Goal: Find specific page/section: Find specific page/section

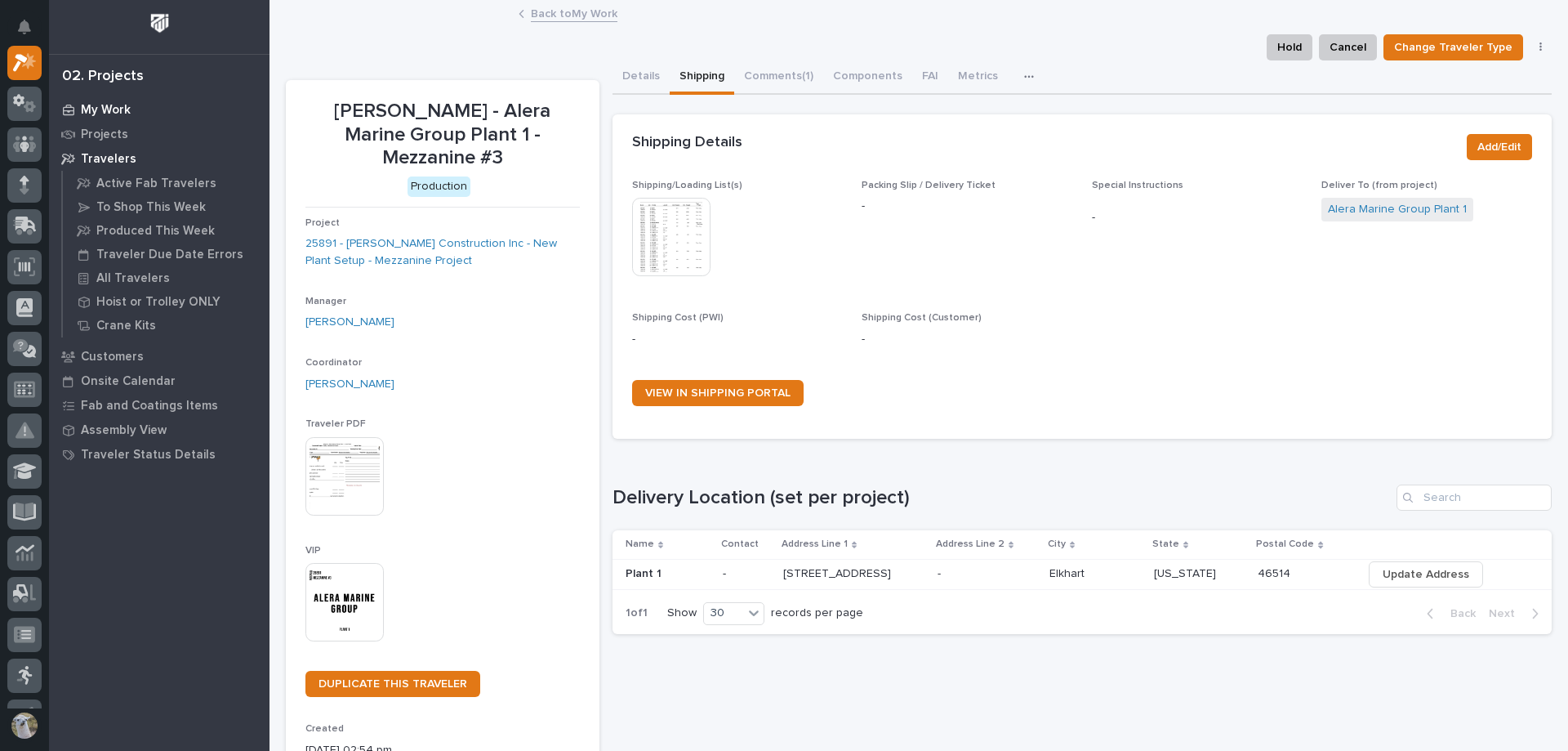
click at [100, 106] on p "My Work" at bounding box center [106, 110] width 50 height 15
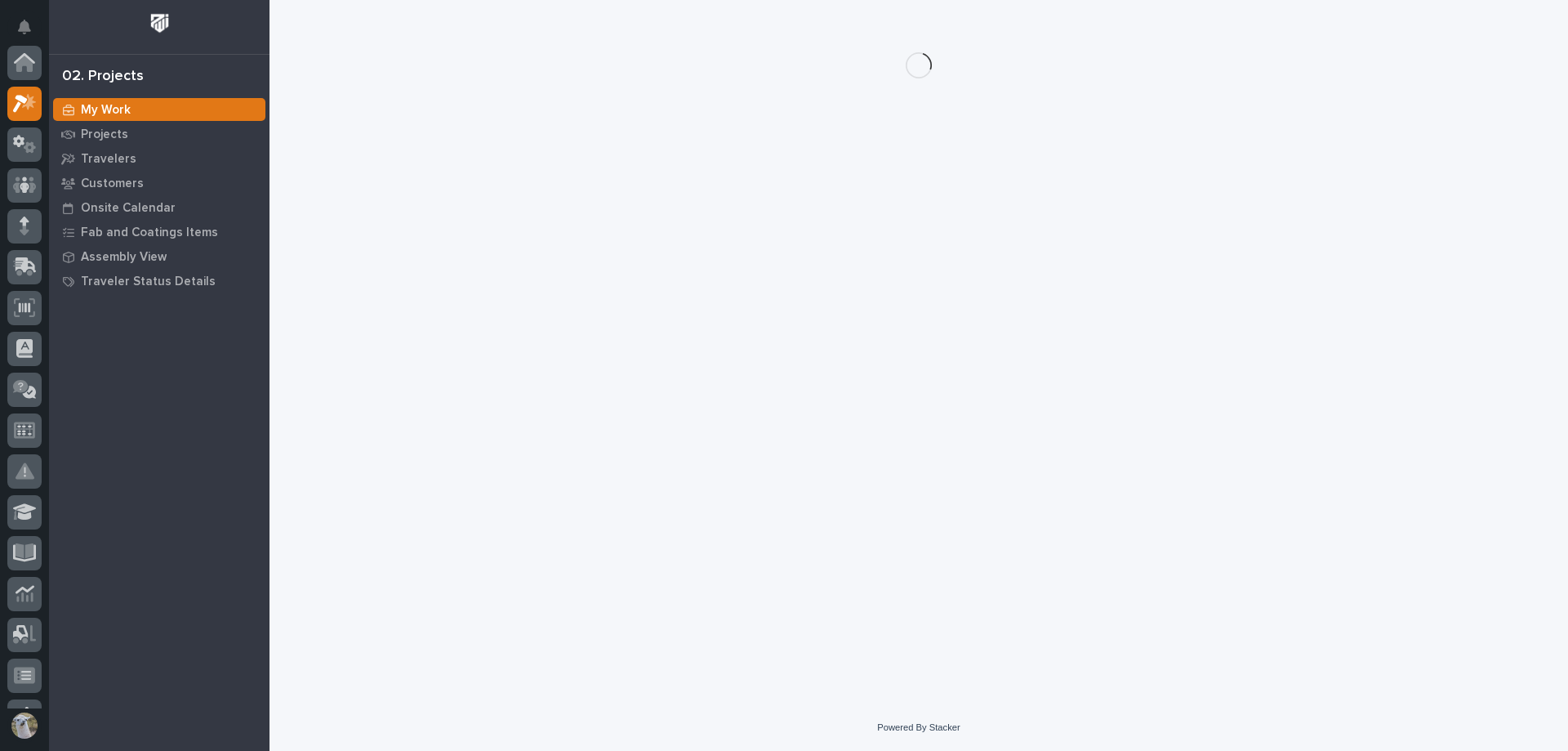
scroll to position [40, 0]
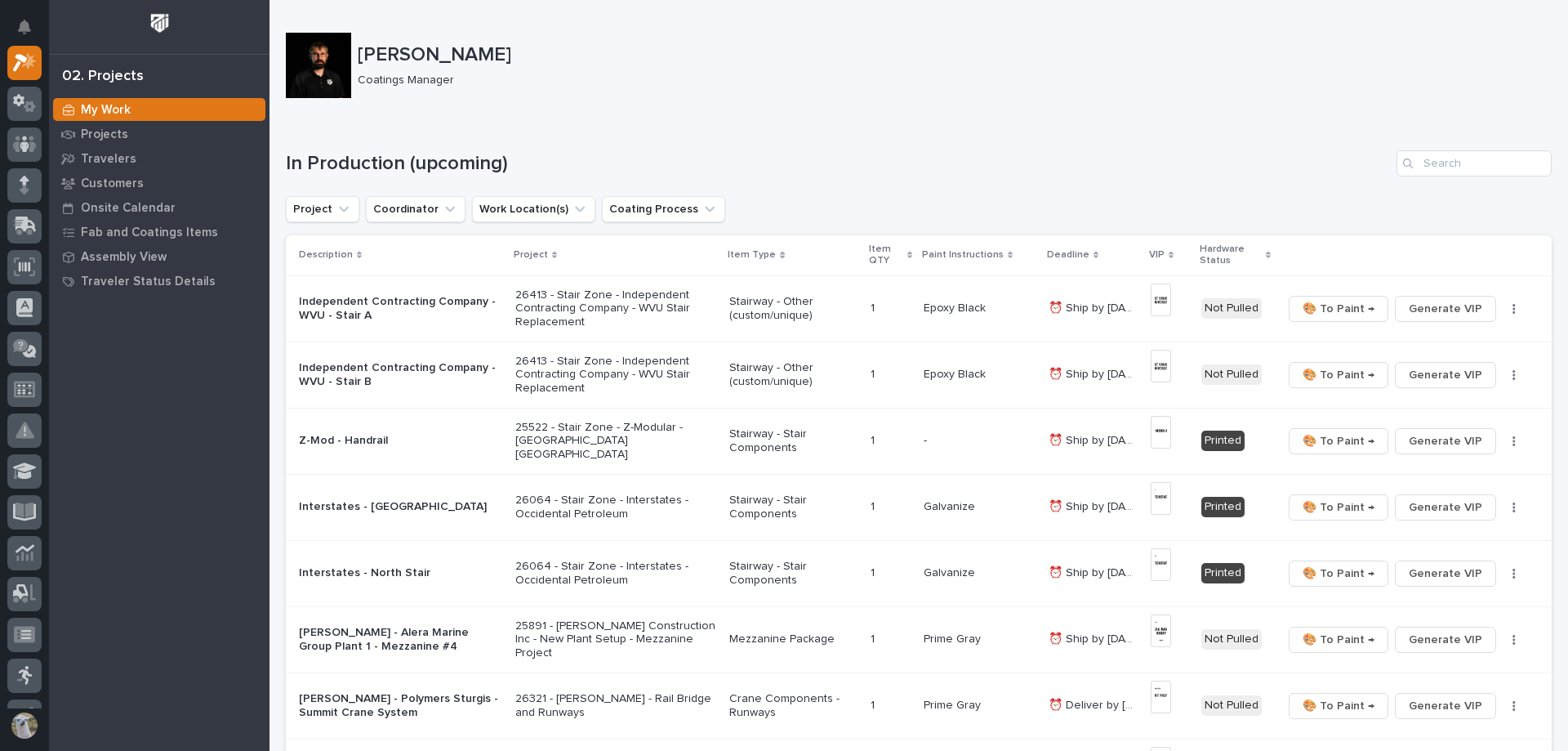
click at [444, 314] on p "Independent Contracting Company - WVU - Stair A" at bounding box center [400, 309] width 203 height 28
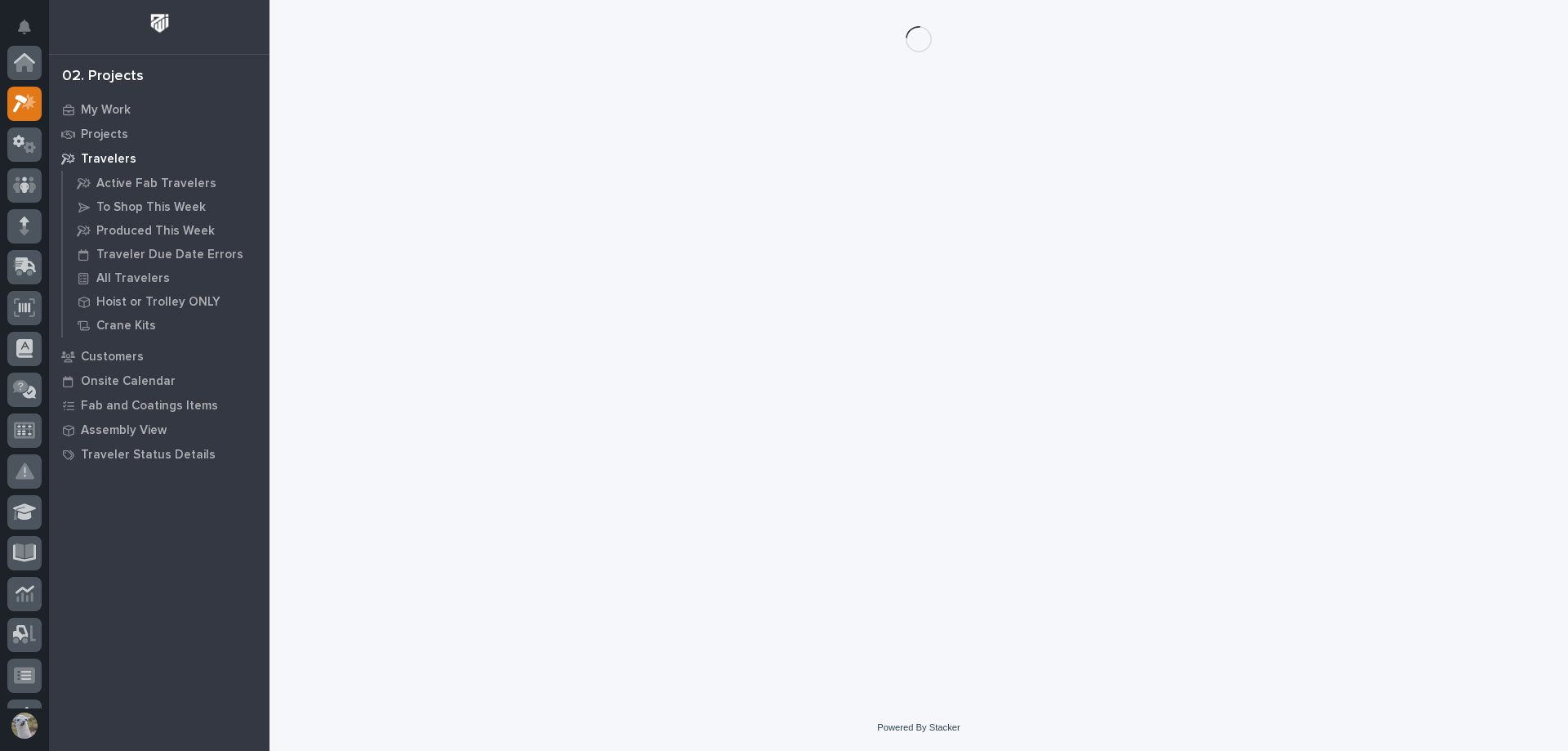
scroll to position [40, 0]
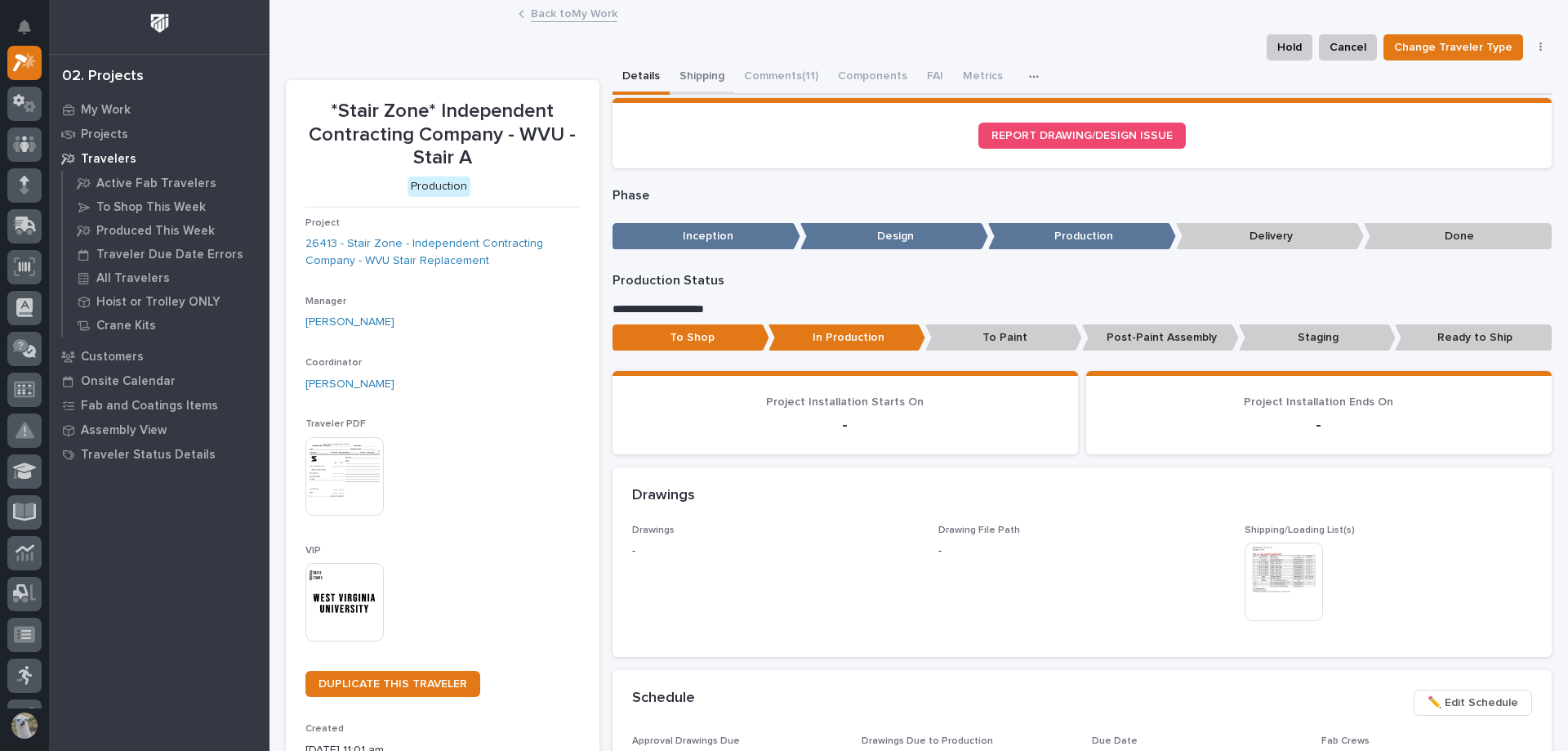
drag, startPoint x: 682, startPoint y: 83, endPoint x: 717, endPoint y: 95, distance: 37.0
click at [684, 83] on button "Shipping" at bounding box center [702, 77] width 64 height 34
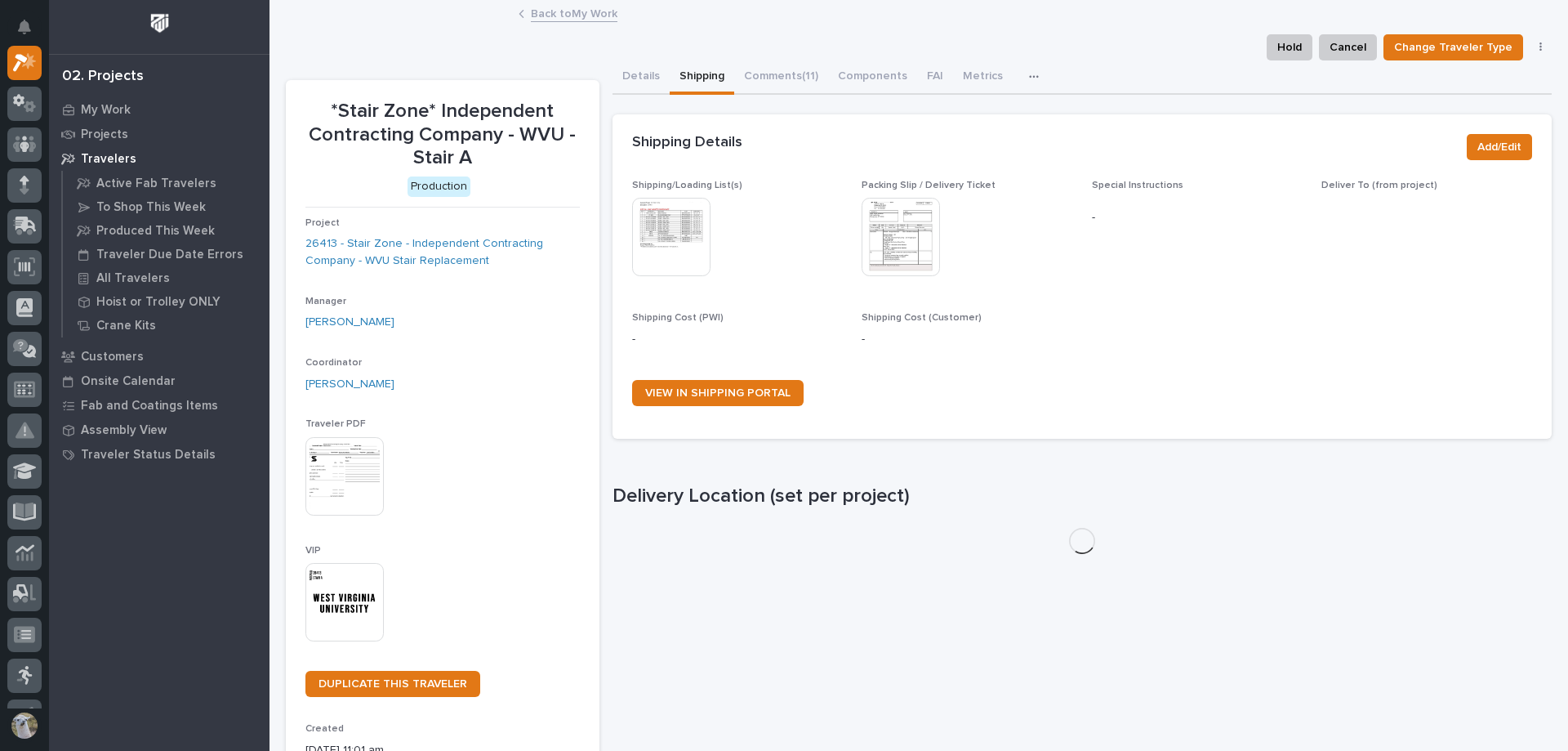
click at [675, 246] on img at bounding box center [671, 236] width 78 height 78
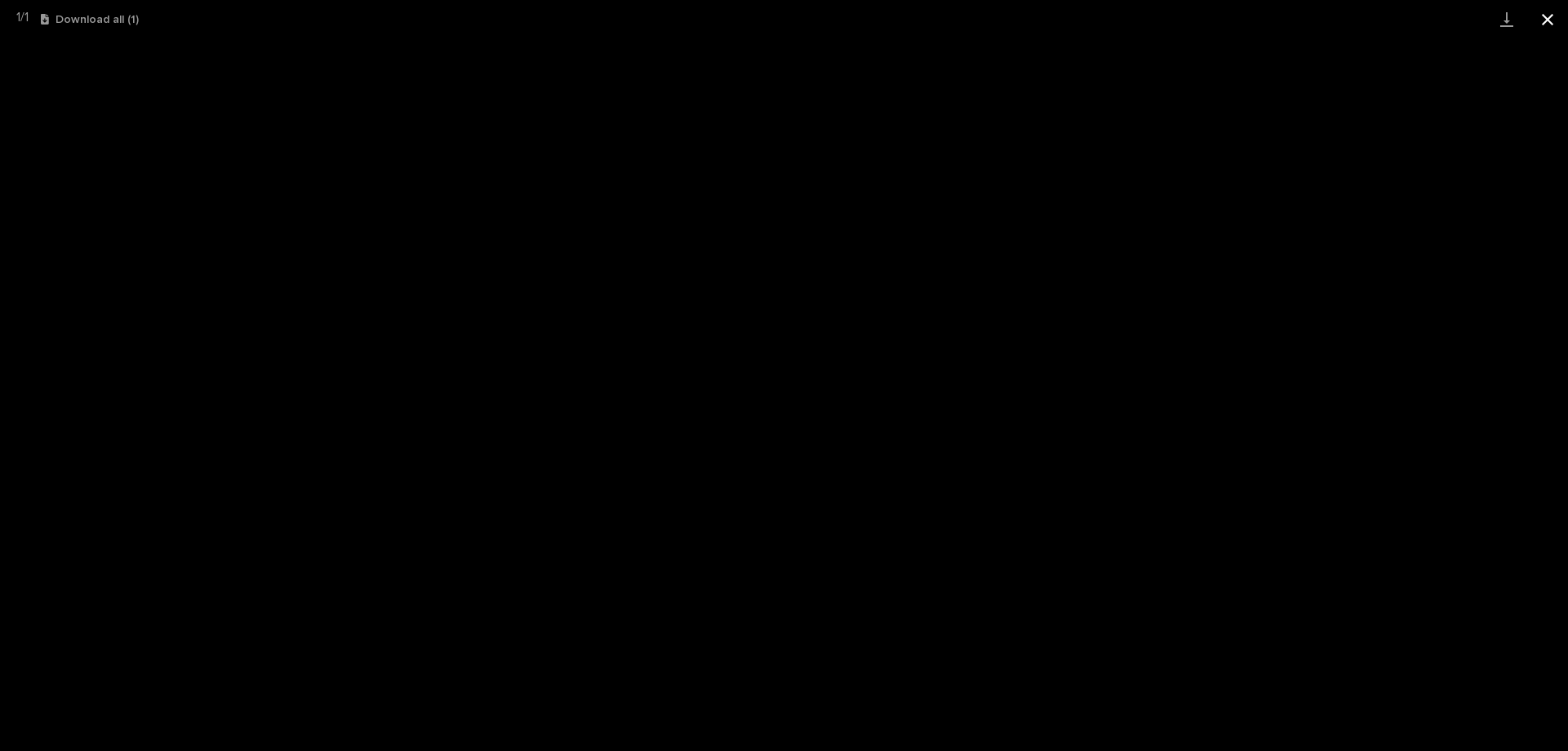
click at [1545, 11] on button "Close gallery" at bounding box center [1548, 19] width 40 height 39
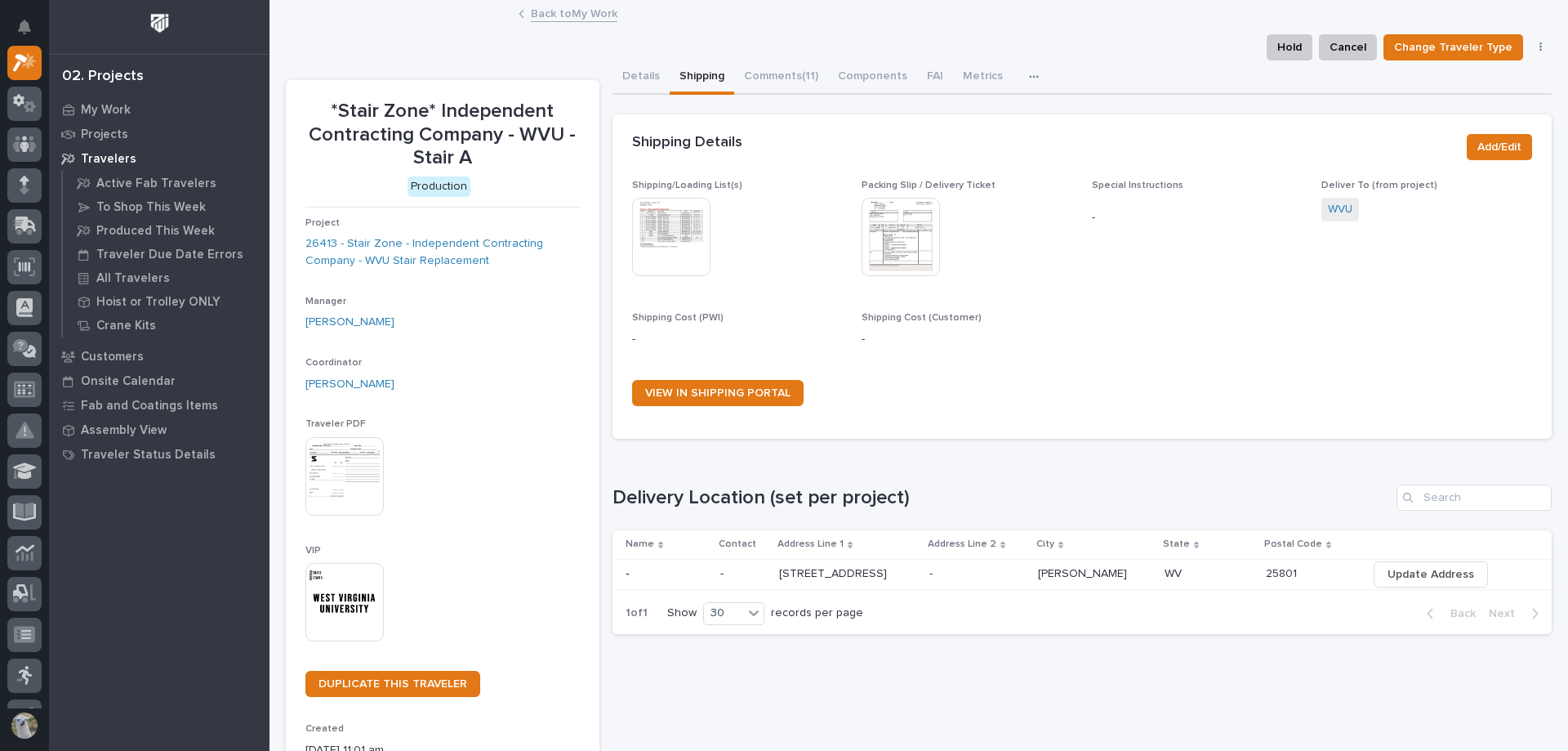
click at [679, 225] on img at bounding box center [671, 236] width 78 height 78
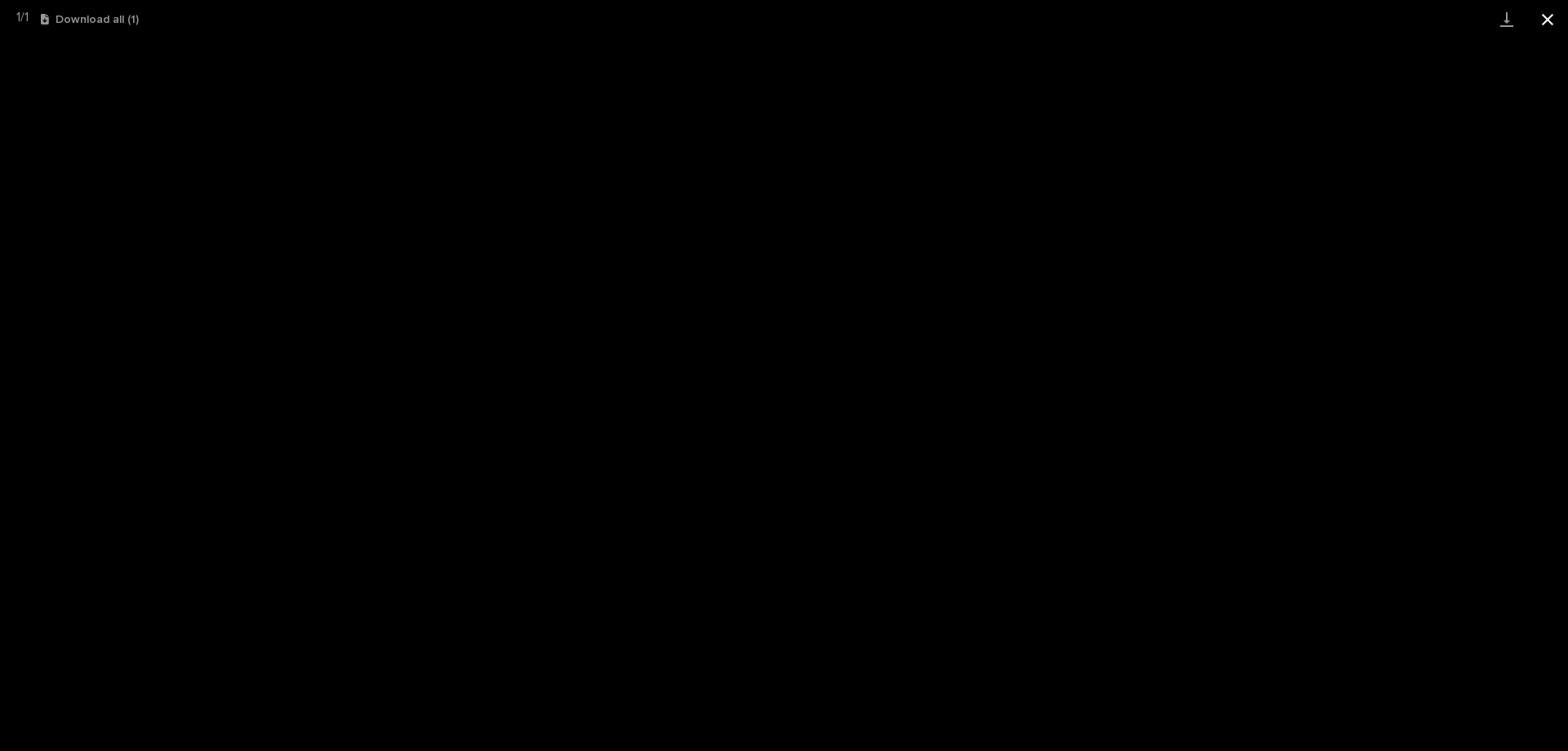
click at [1555, 18] on button "Close gallery" at bounding box center [1548, 19] width 40 height 39
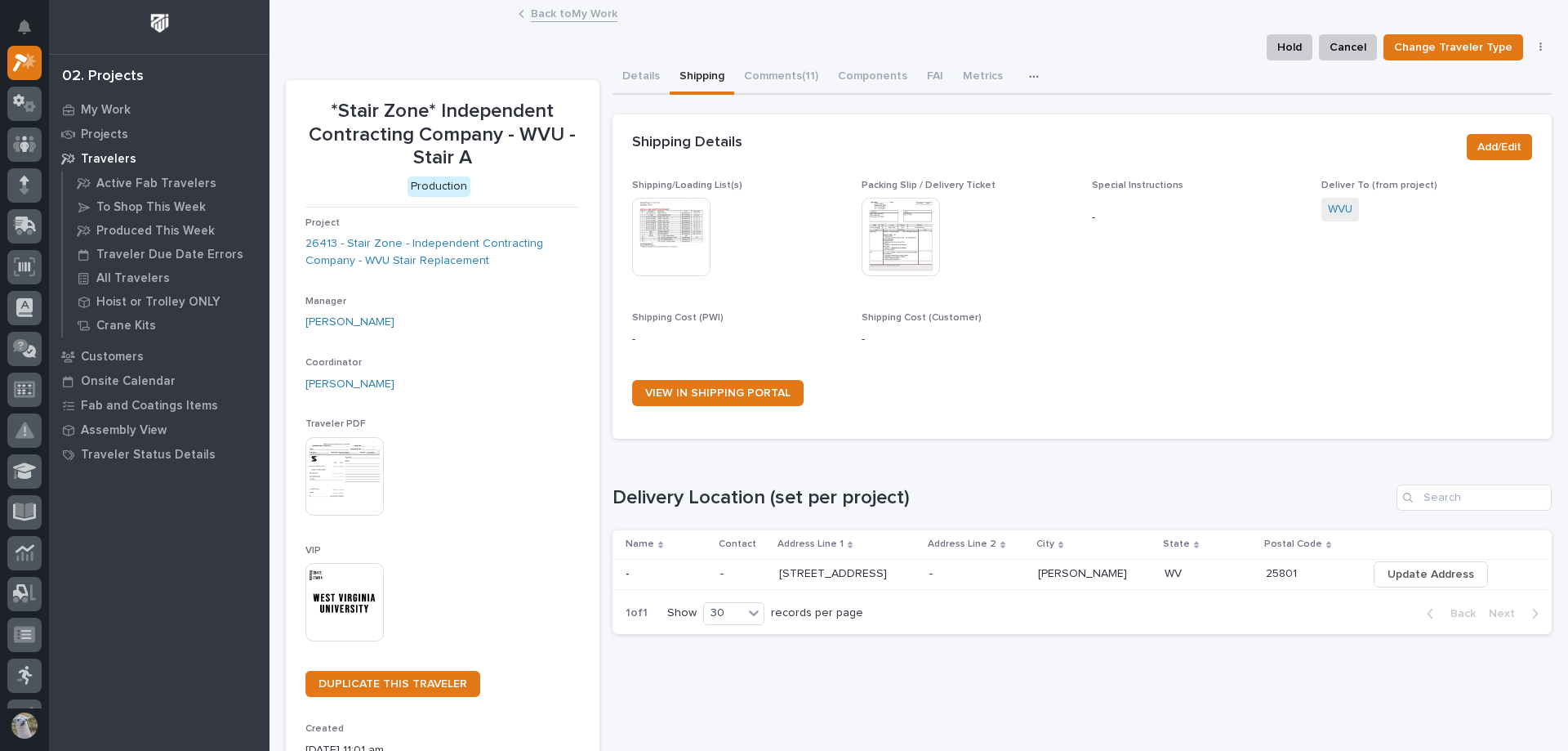
click at [548, 17] on link "Back to My Work" at bounding box center [574, 13] width 86 height 18
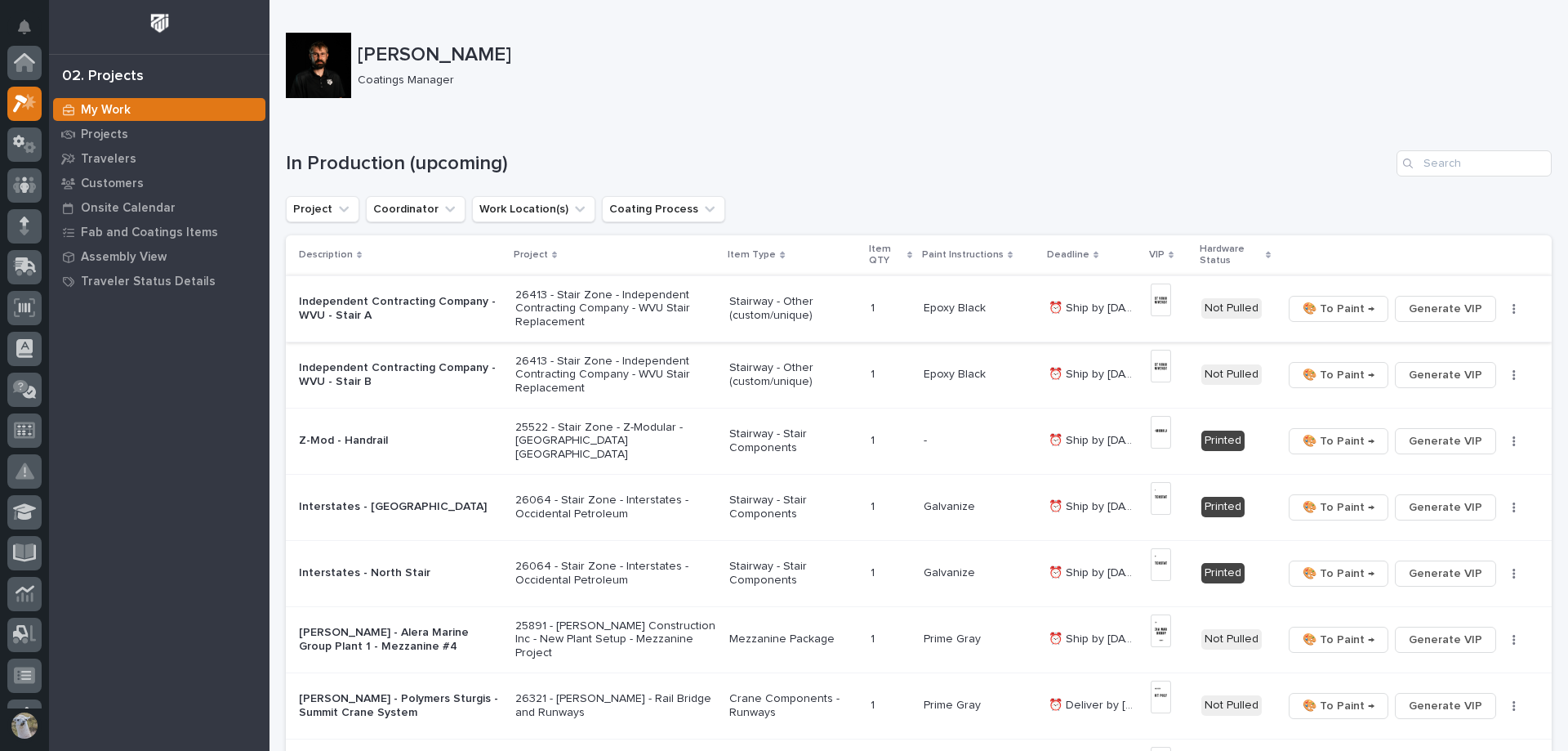
scroll to position [40, 0]
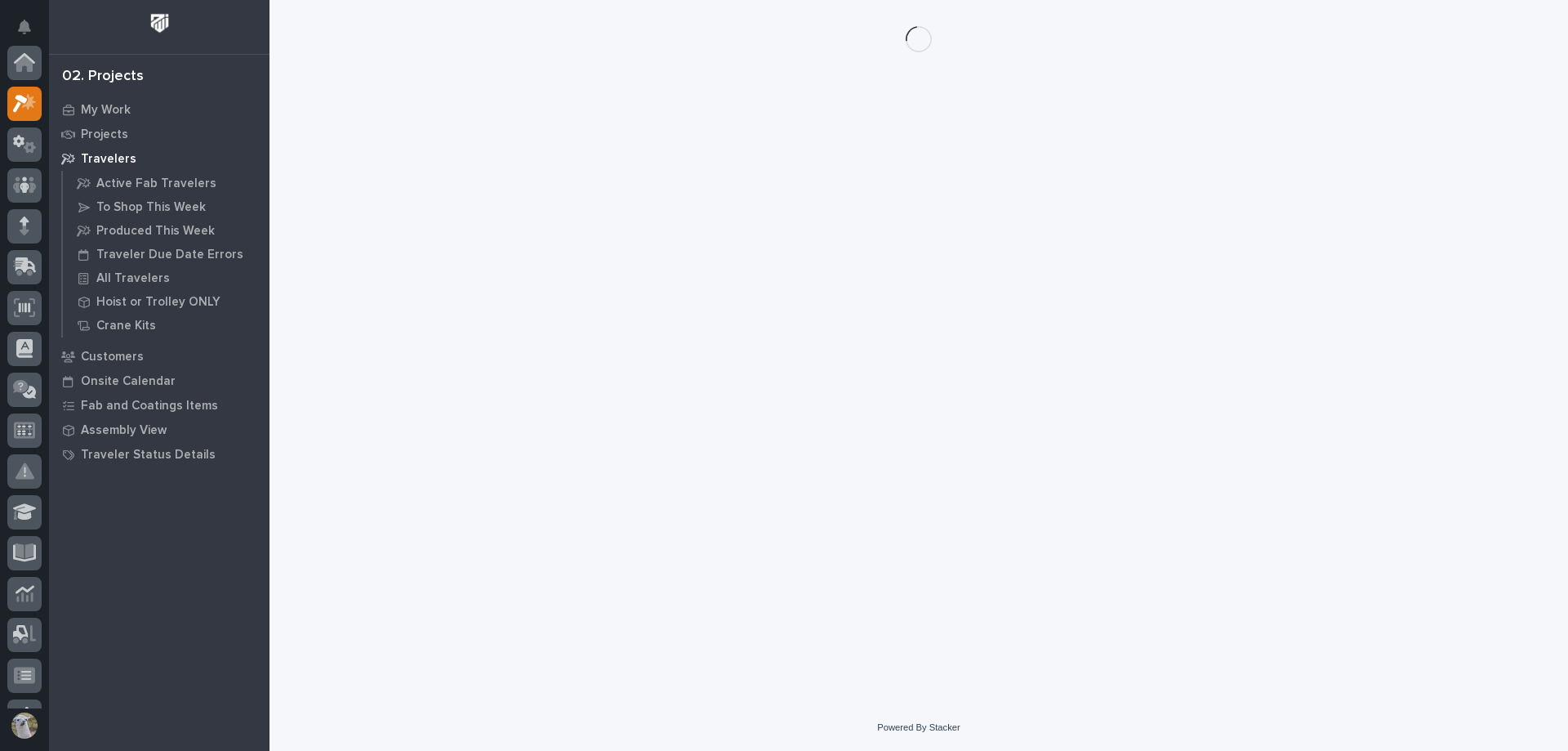
scroll to position [40, 0]
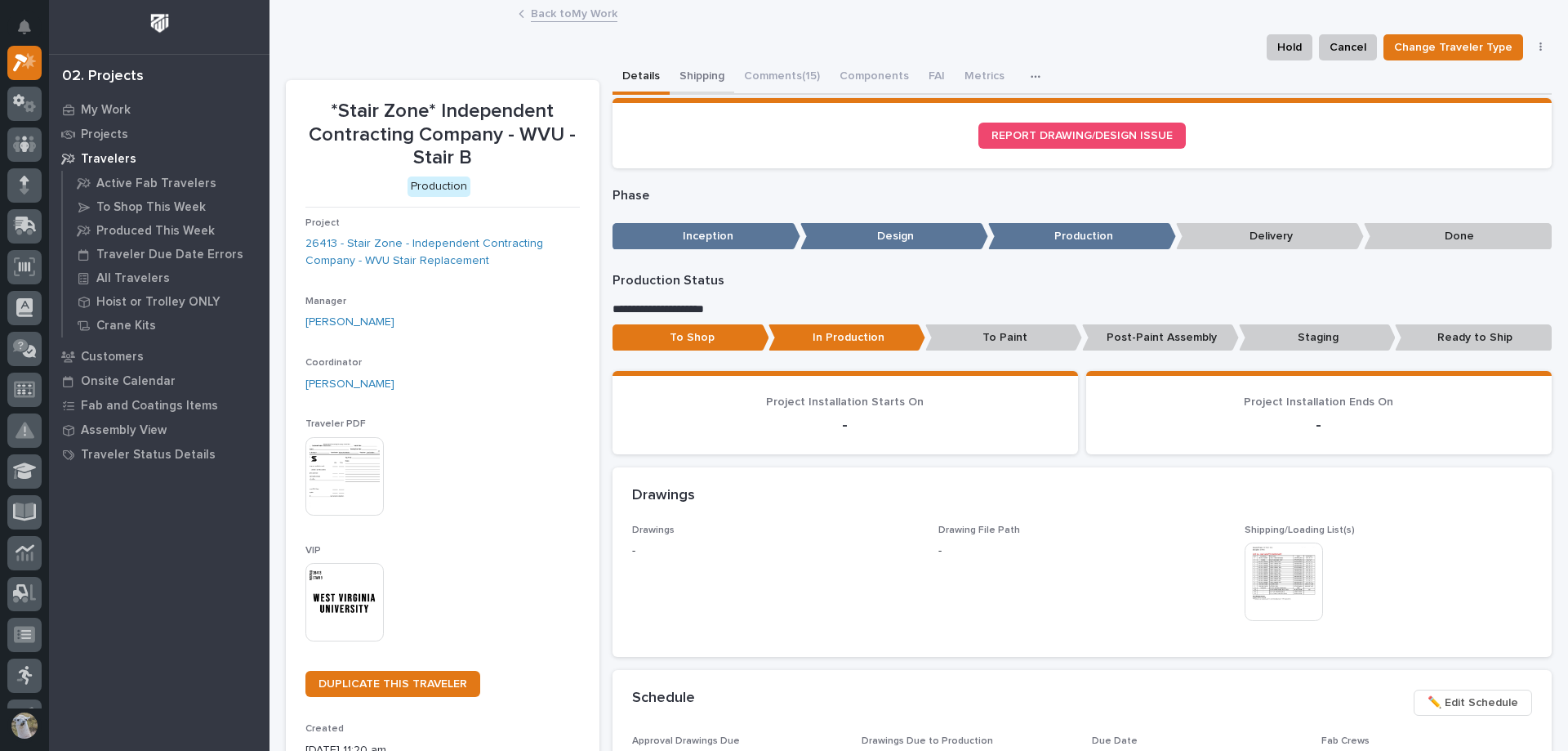
click at [711, 67] on button "Shipping" at bounding box center [702, 77] width 64 height 34
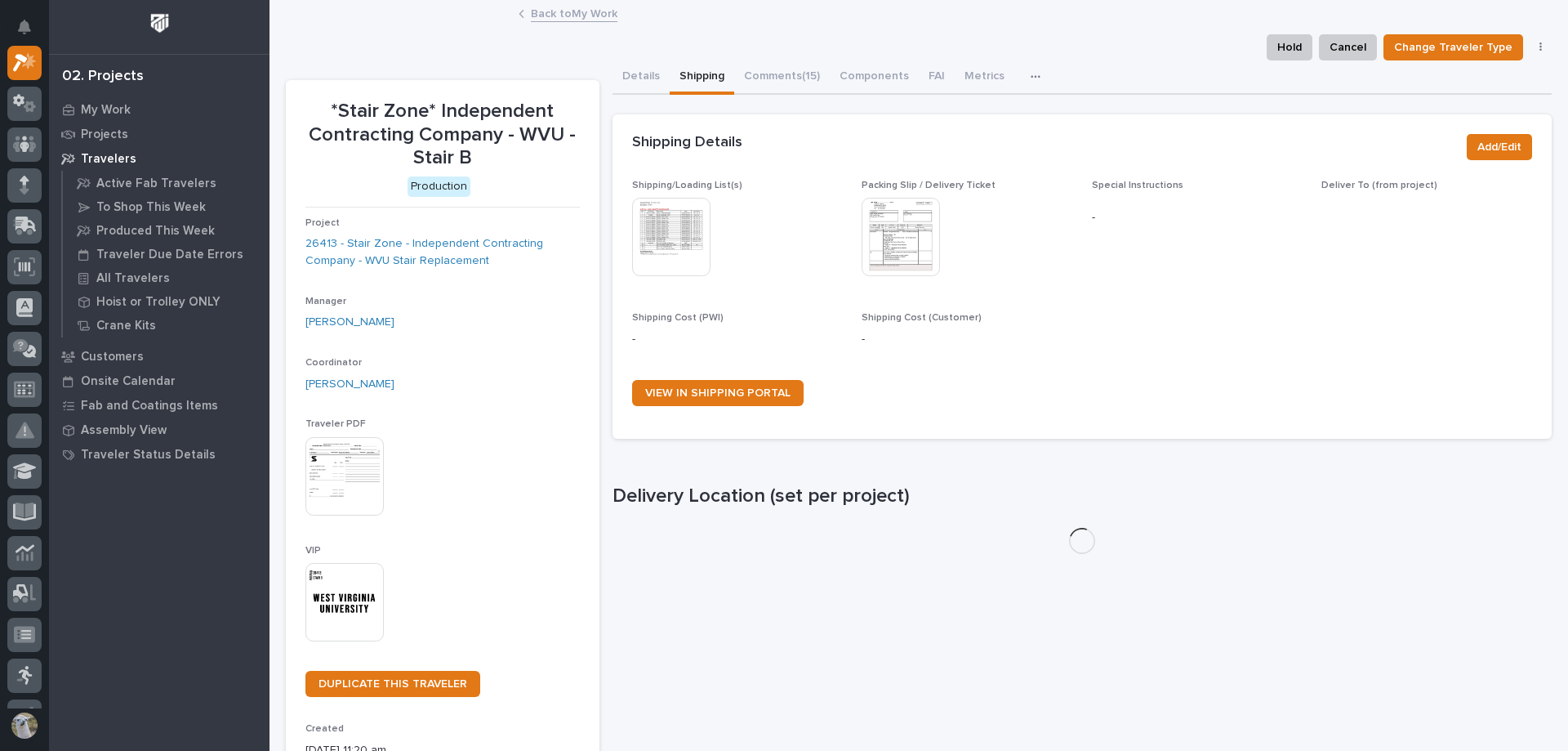
click at [655, 231] on img at bounding box center [671, 236] width 78 height 78
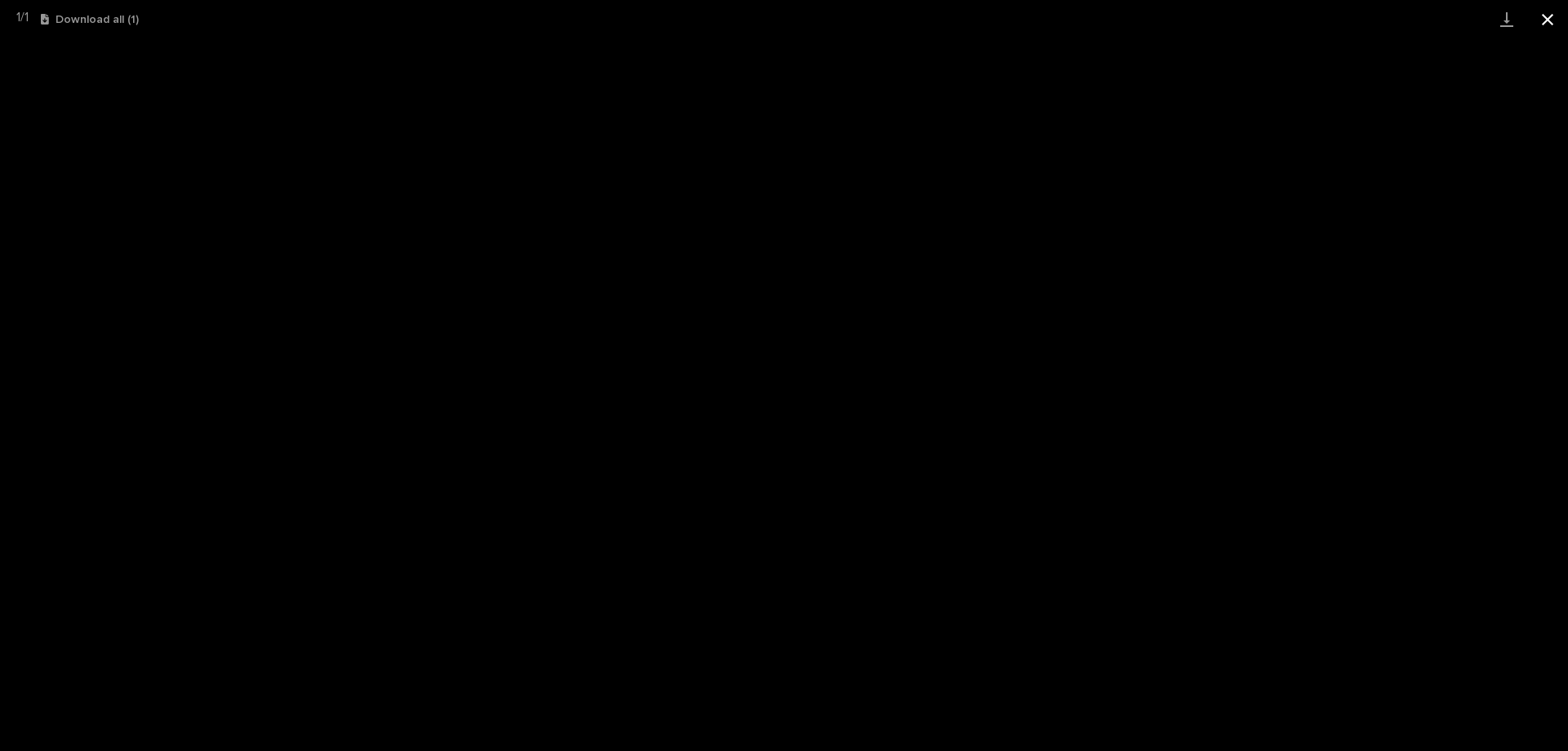
click at [1550, 26] on button "Close gallery" at bounding box center [1548, 19] width 40 height 39
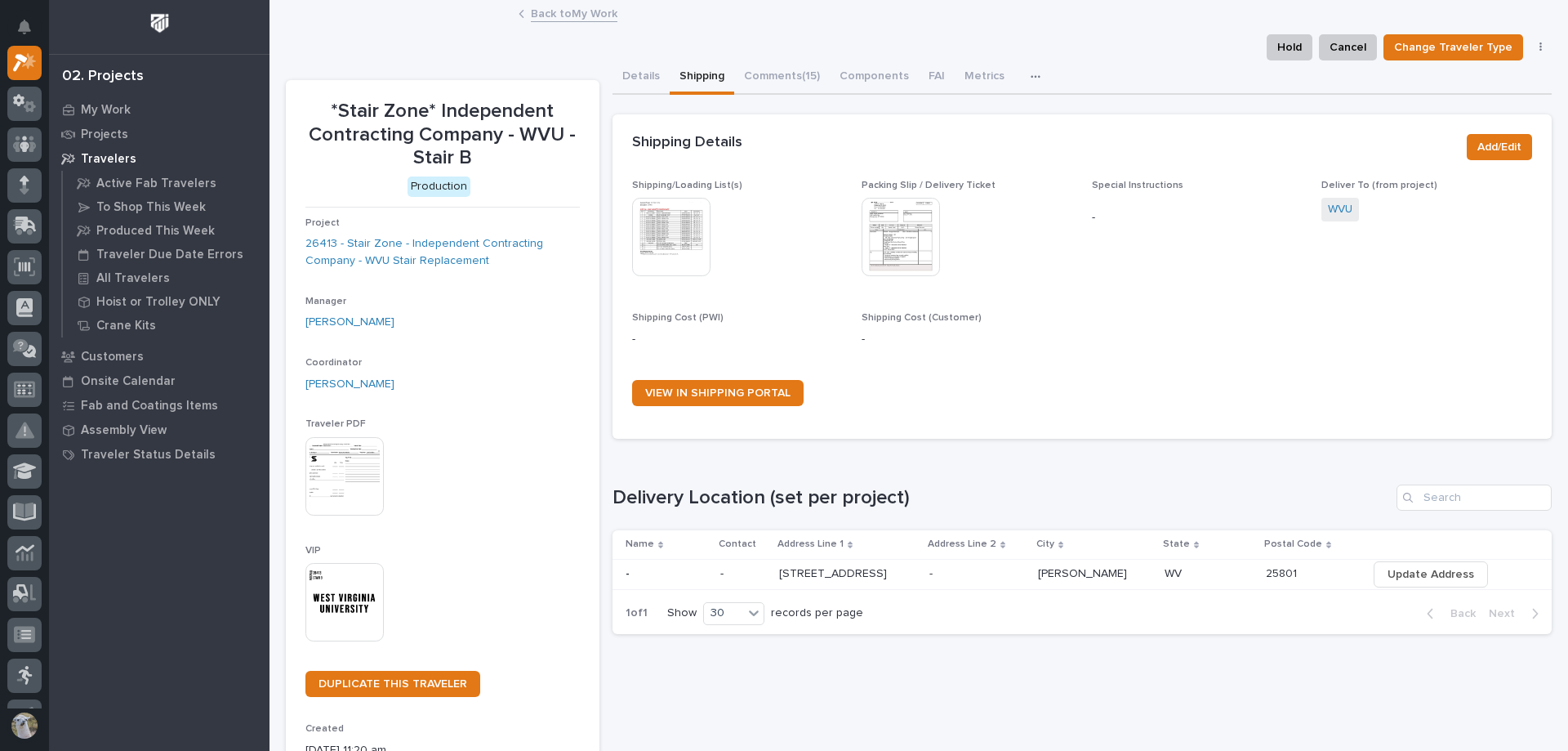
click at [536, 4] on link "Back to My Work" at bounding box center [574, 13] width 86 height 18
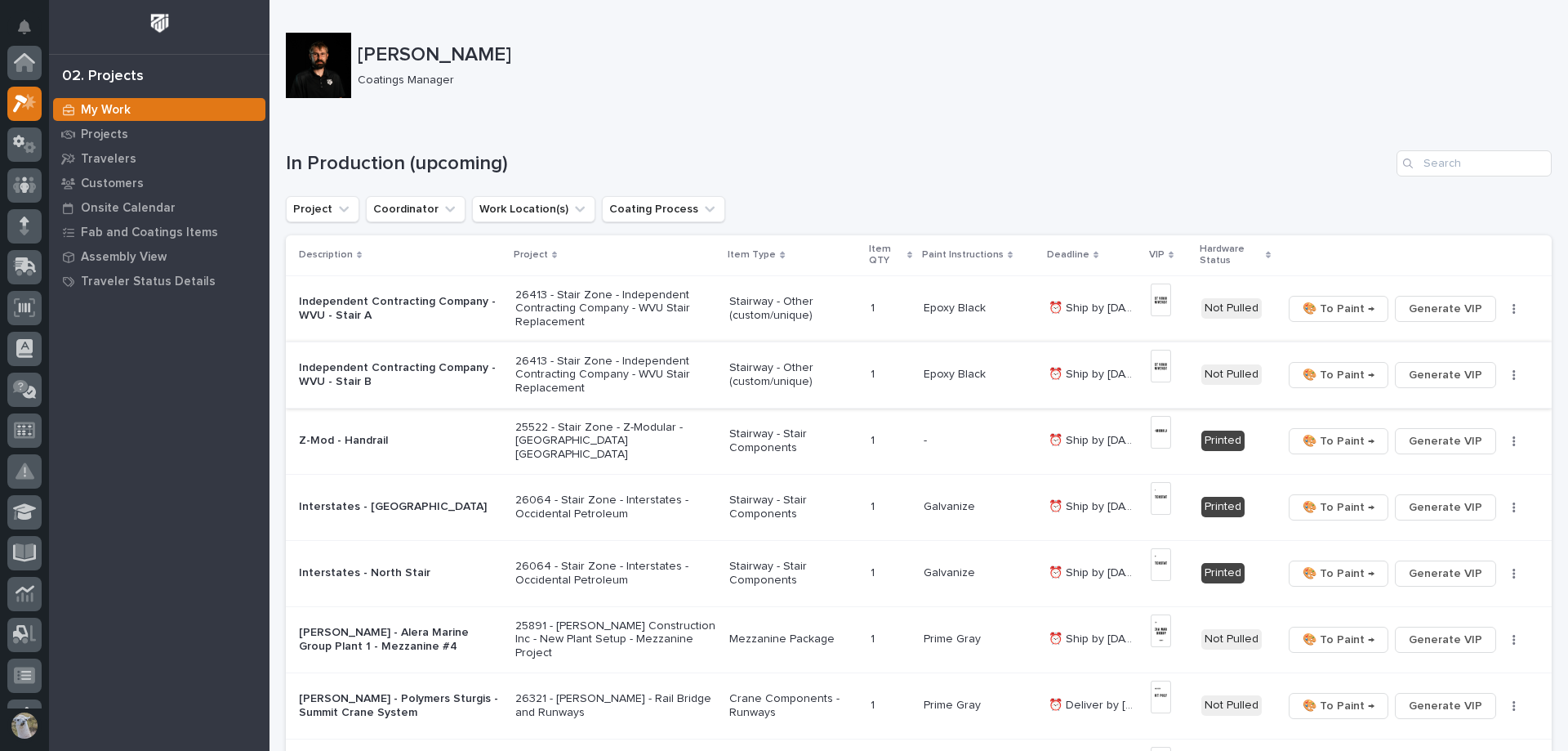
scroll to position [40, 0]
click at [119, 158] on p "Travelers" at bounding box center [108, 159] width 55 height 15
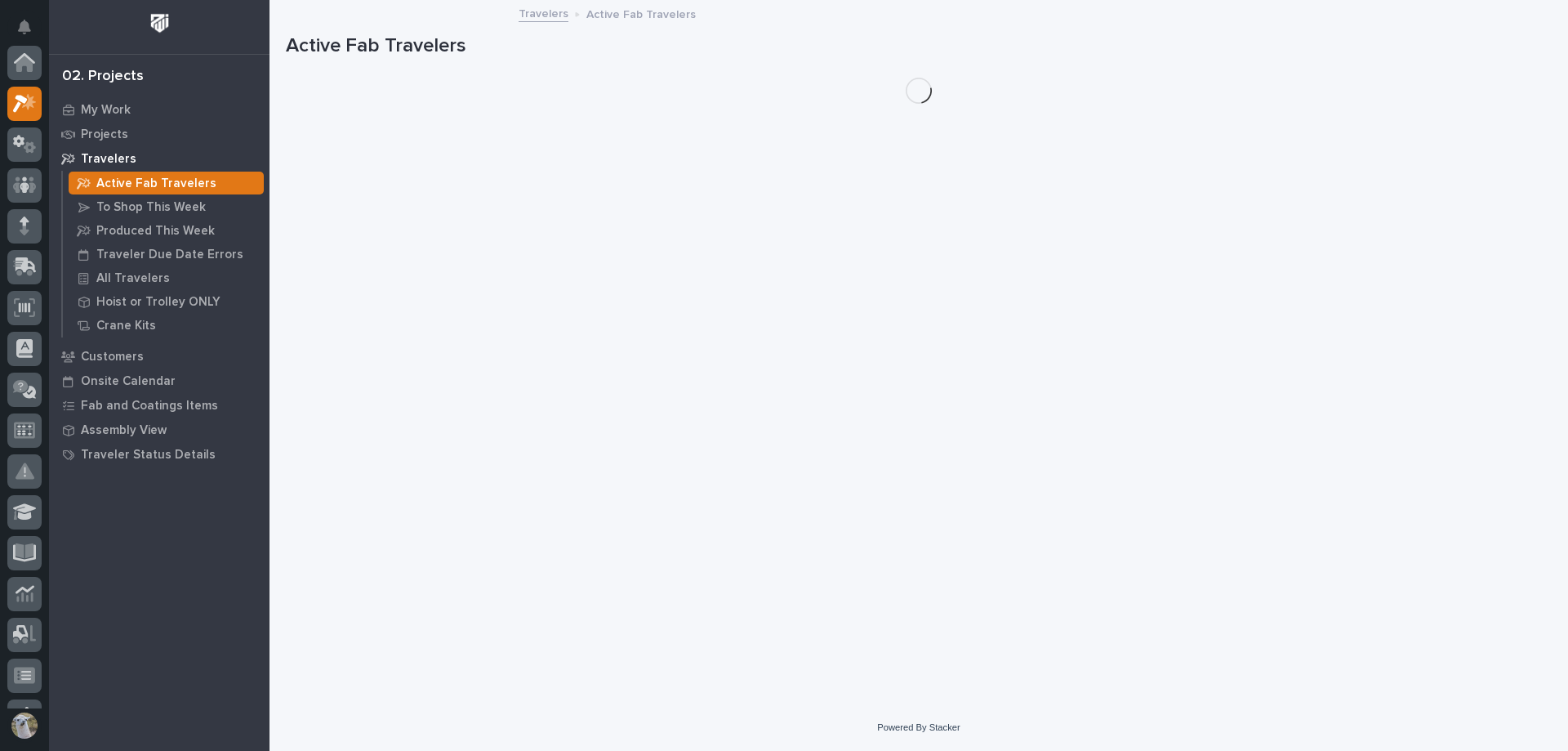
scroll to position [40, 0]
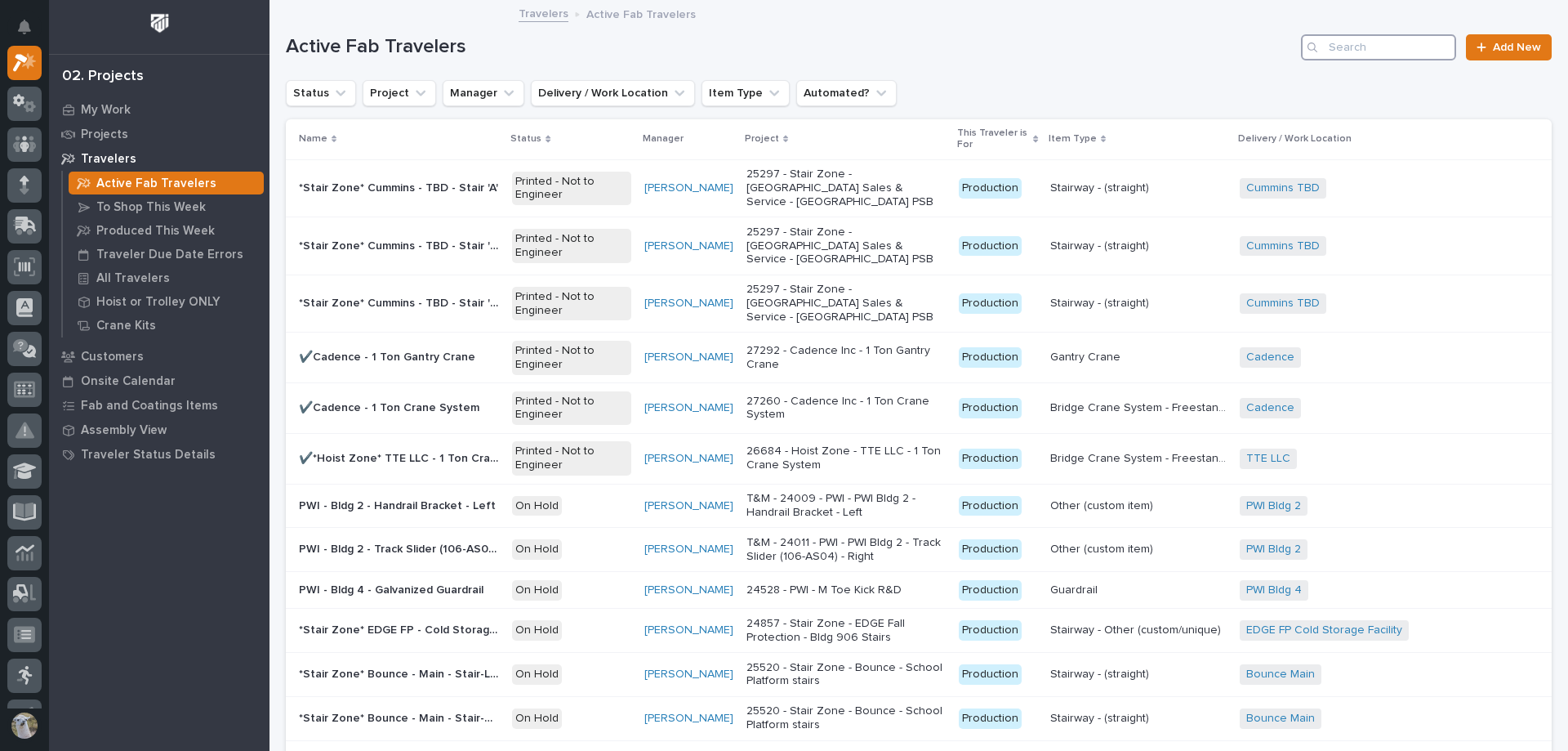
click at [1358, 48] on input "Search" at bounding box center [1379, 47] width 155 height 26
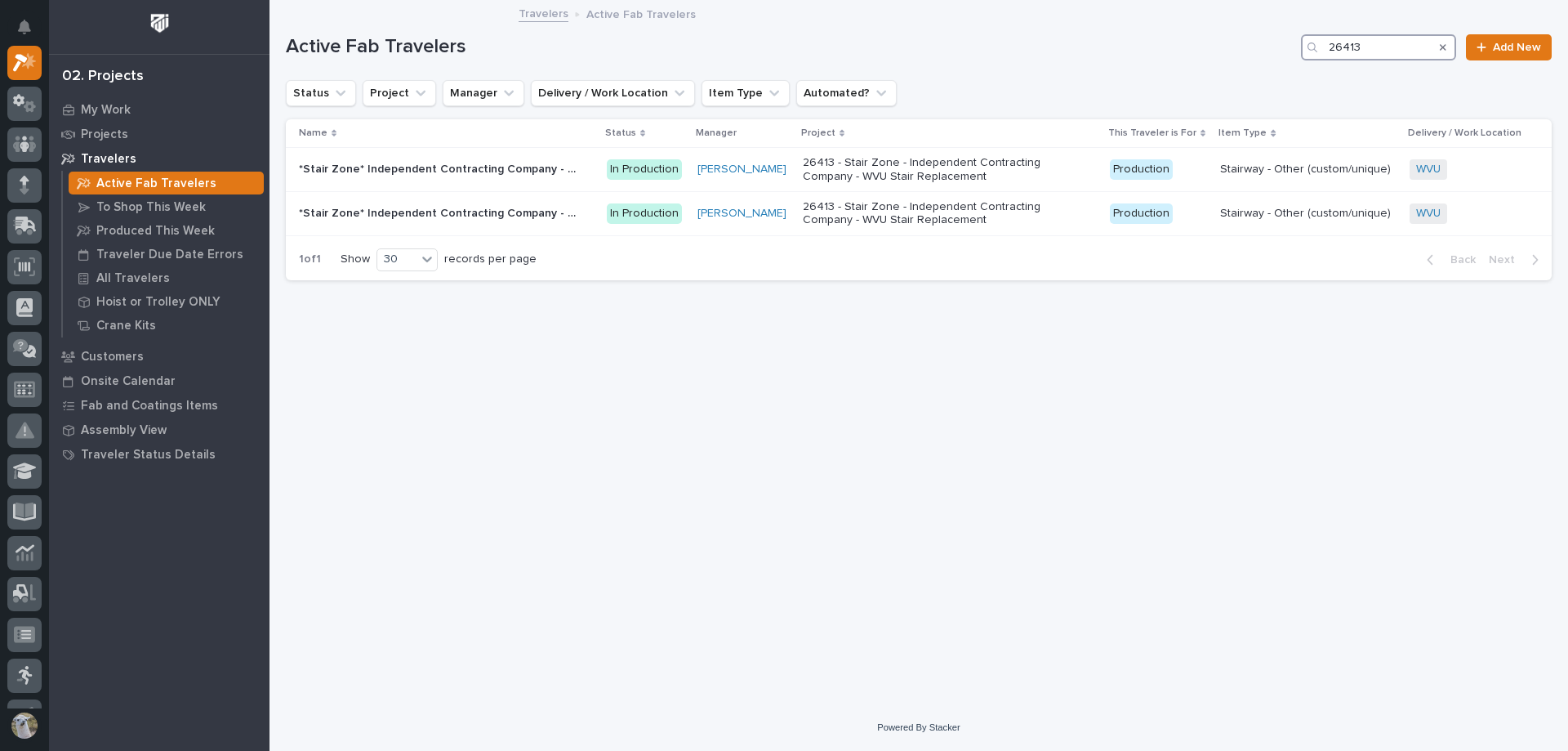
type input "26413"
